Goal: Transaction & Acquisition: Purchase product/service

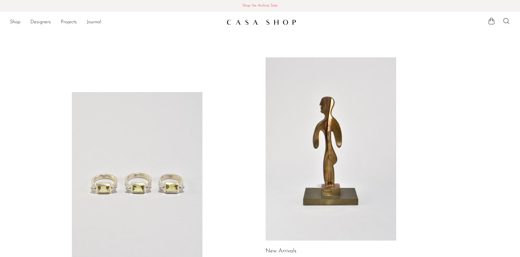
click at [266, 7] on span "Shop the Archive Sale" at bounding box center [260, 5] width 510 height 7
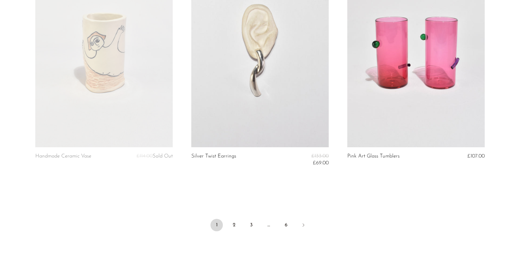
scroll to position [2566, 0]
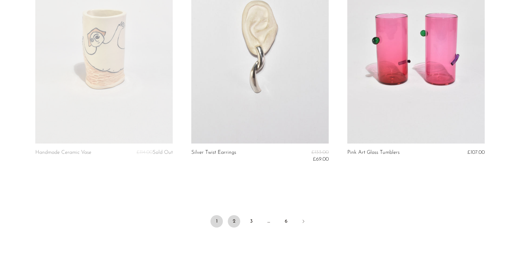
click at [233, 221] on link "2" at bounding box center [234, 221] width 12 height 12
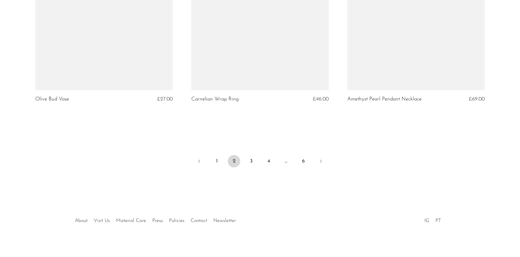
scroll to position [2631, 0]
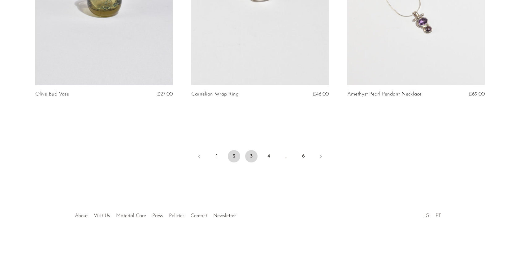
click at [251, 155] on link "3" at bounding box center [251, 156] width 12 height 12
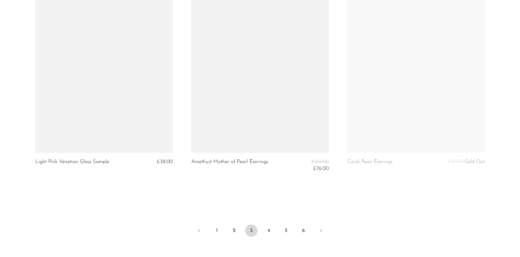
scroll to position [2573, 0]
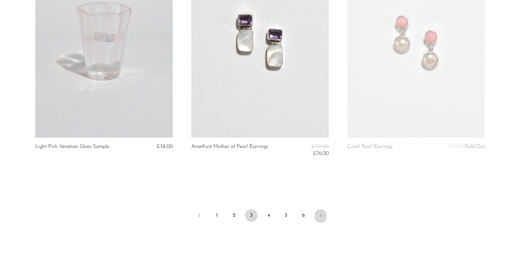
click at [316, 221] on link "Next" at bounding box center [321, 216] width 12 height 14
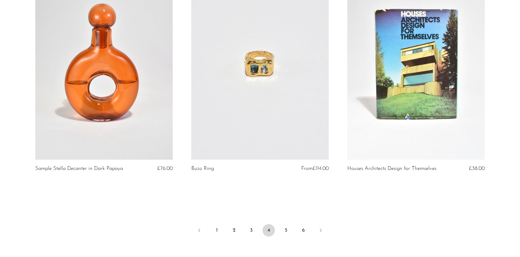
scroll to position [2652, 0]
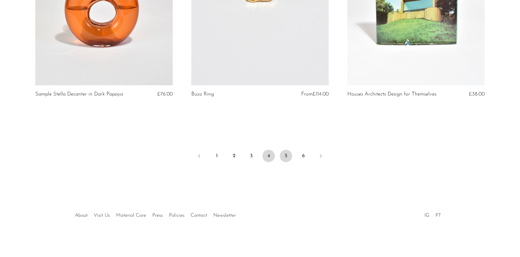
click at [285, 157] on link "5" at bounding box center [286, 156] width 12 height 12
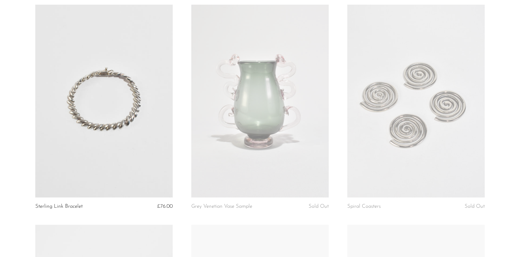
scroll to position [505, 0]
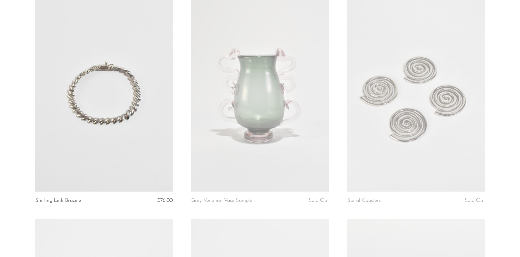
click at [391, 124] on link at bounding box center [415, 95] width 137 height 193
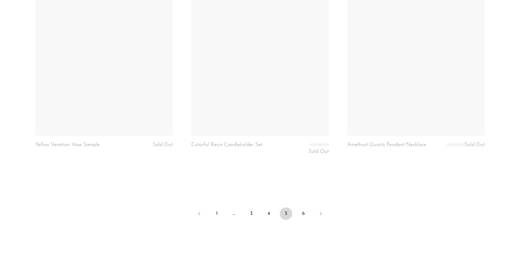
scroll to position [2564, 0]
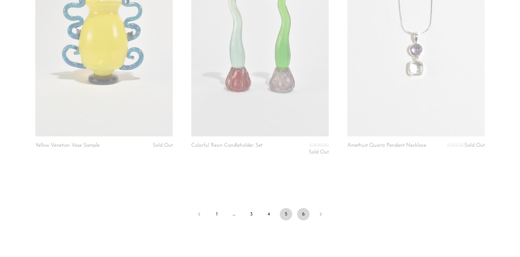
click at [306, 220] on link "6" at bounding box center [303, 214] width 12 height 12
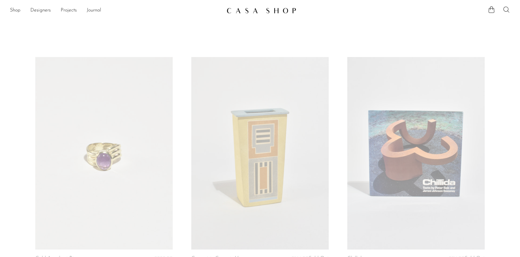
click at [506, 9] on icon at bounding box center [506, 9] width 7 height 7
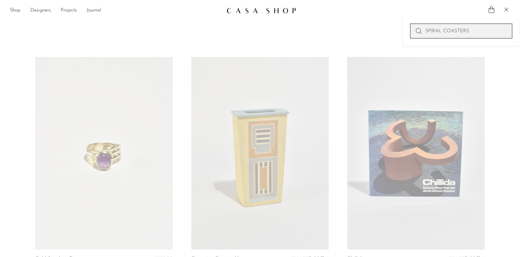
type input "SPIRAL COASTERS"
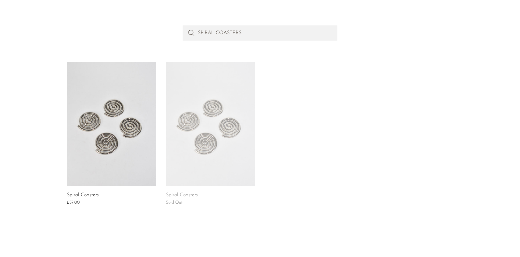
scroll to position [54, 0]
click at [128, 123] on link at bounding box center [111, 124] width 89 height 124
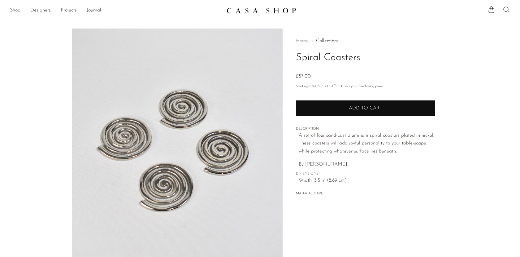
click at [345, 104] on button "Add to cart" at bounding box center [365, 108] width 139 height 16
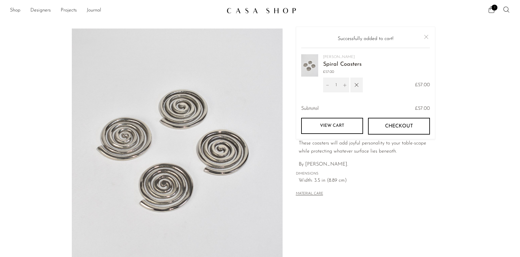
click at [402, 131] on button "Checkout" at bounding box center [399, 126] width 62 height 17
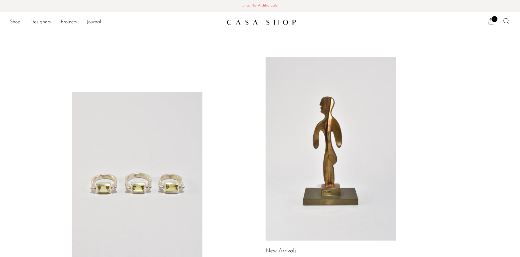
click at [494, 20] on span "1" at bounding box center [495, 19] width 6 height 6
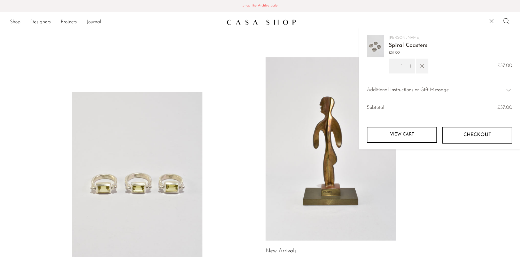
click at [422, 66] on icon "button" at bounding box center [422, 66] width 7 height 7
